Goal: Information Seeking & Learning: Learn about a topic

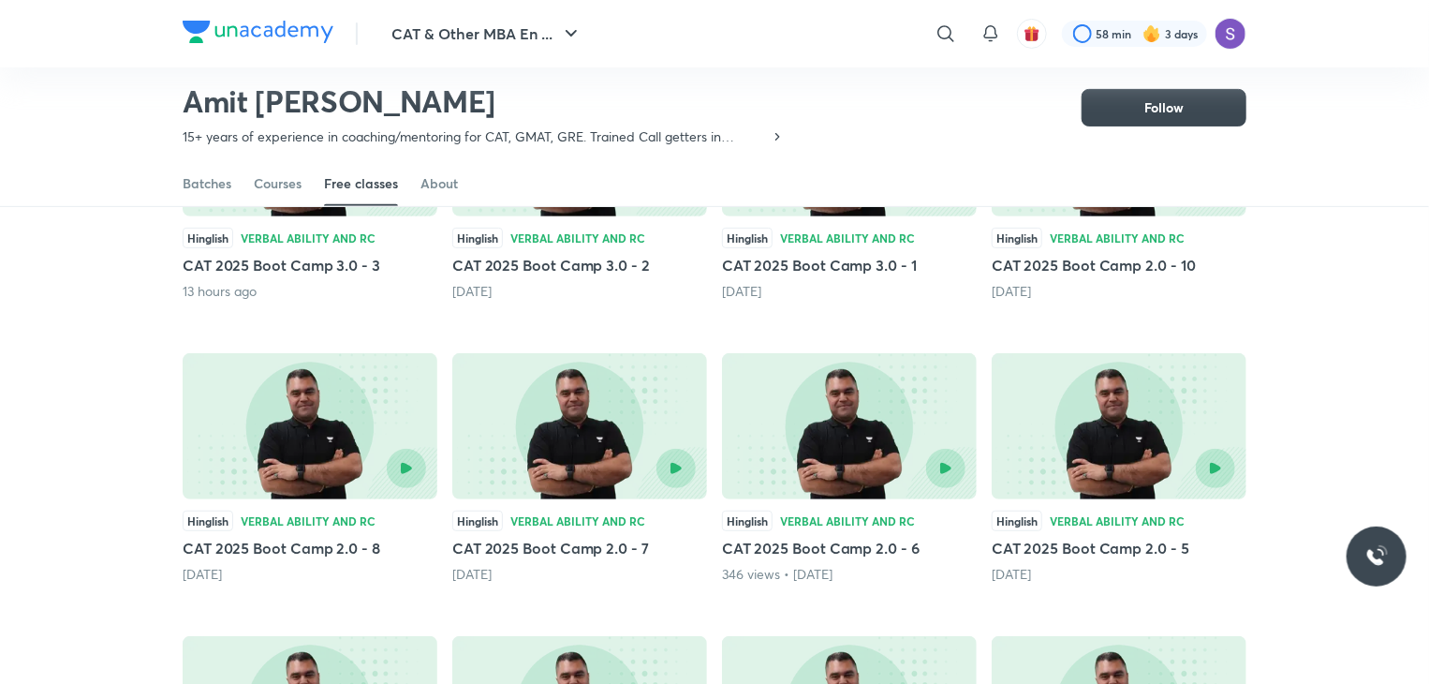
scroll to position [307, 0]
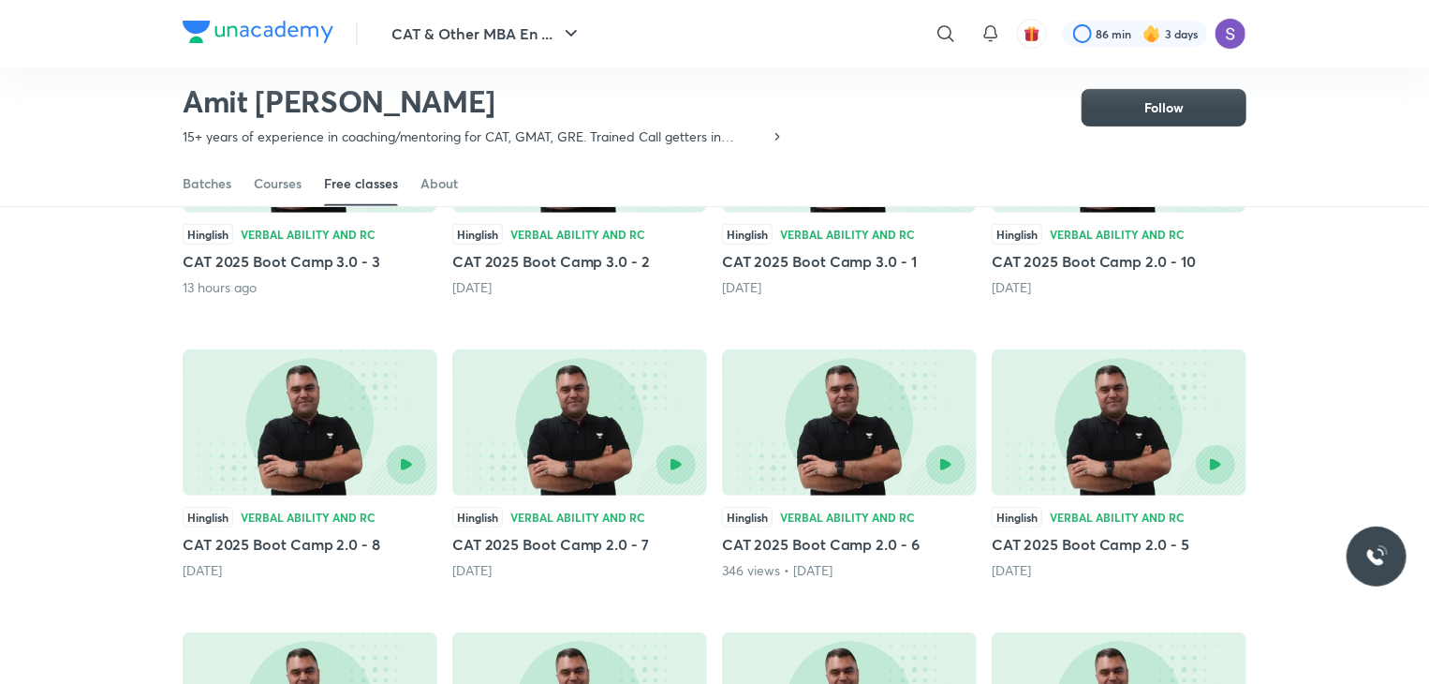
click at [322, 271] on h5 "CAT 2025 Boot Camp 3.0 - 3" at bounding box center [310, 261] width 255 height 22
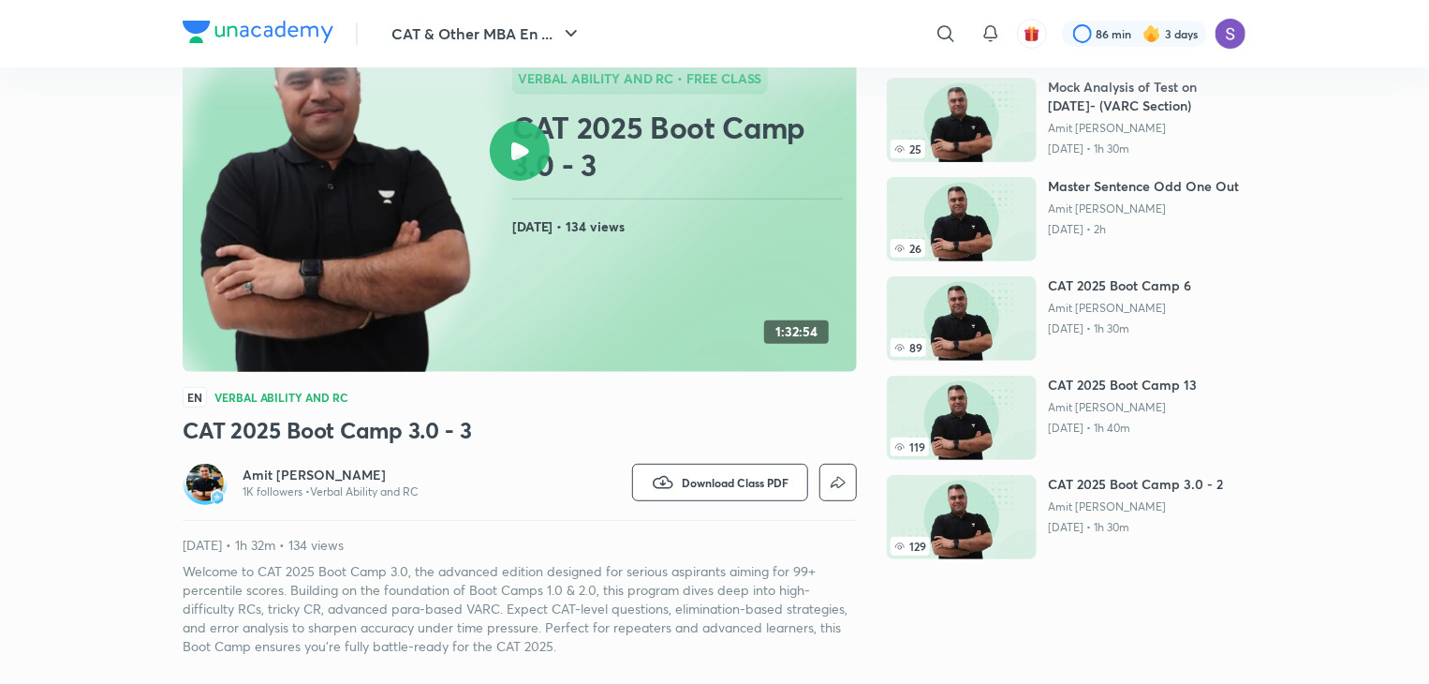
scroll to position [178, 0]
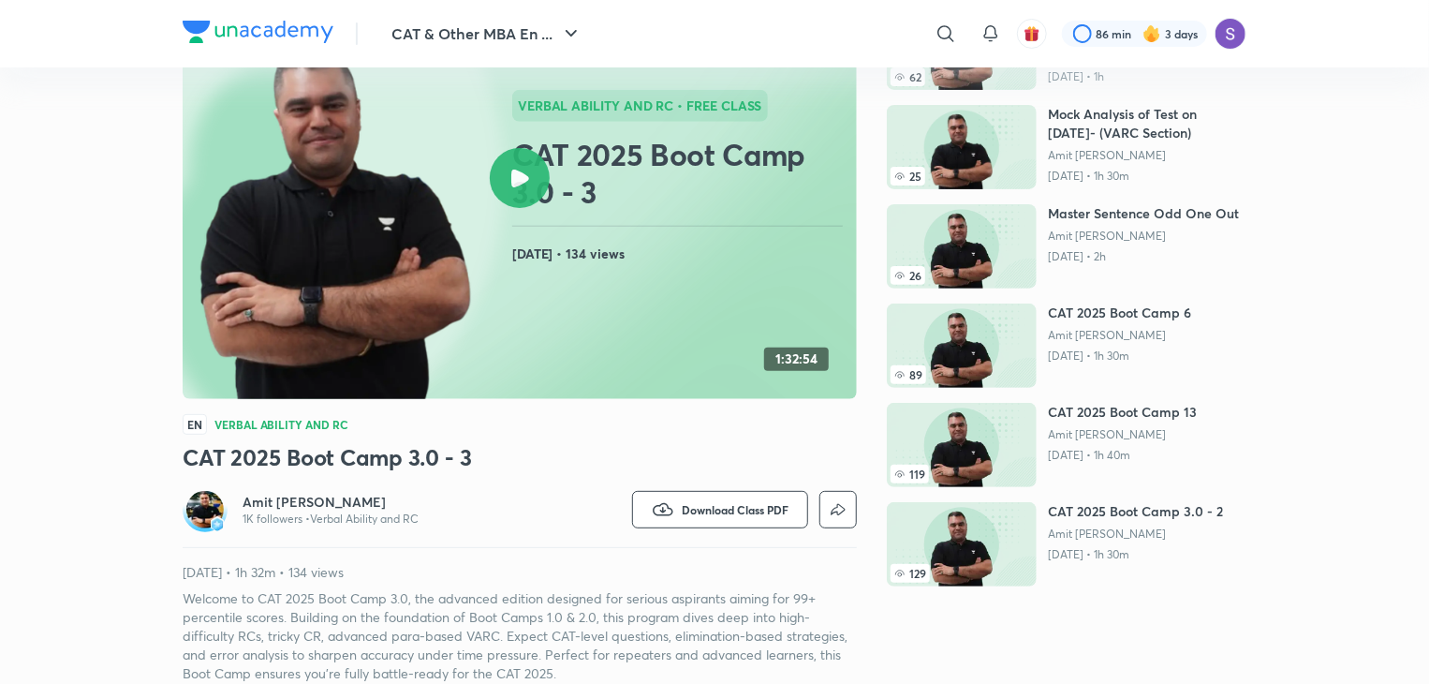
click at [514, 248] on h4 "[DATE] • 134 views" at bounding box center [680, 254] width 337 height 24
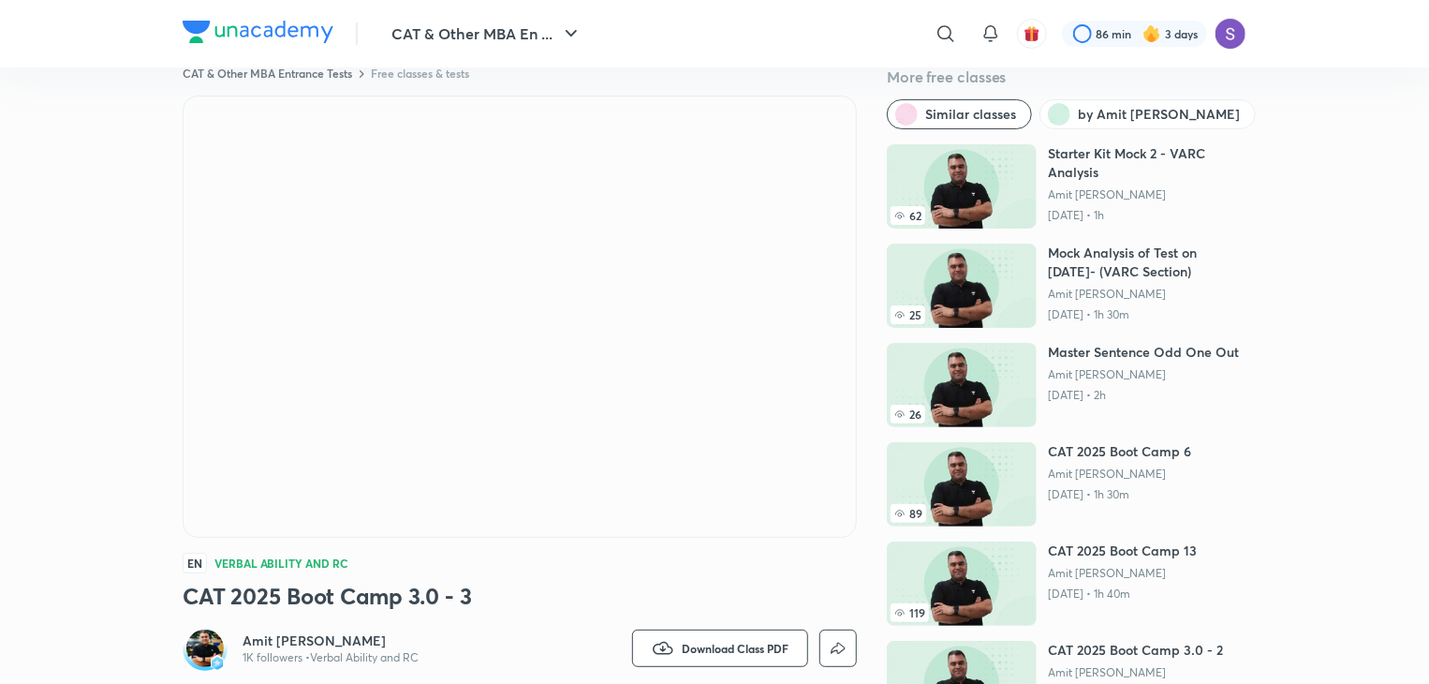
scroll to position [37, 0]
